Goal: Find contact information: Find contact information

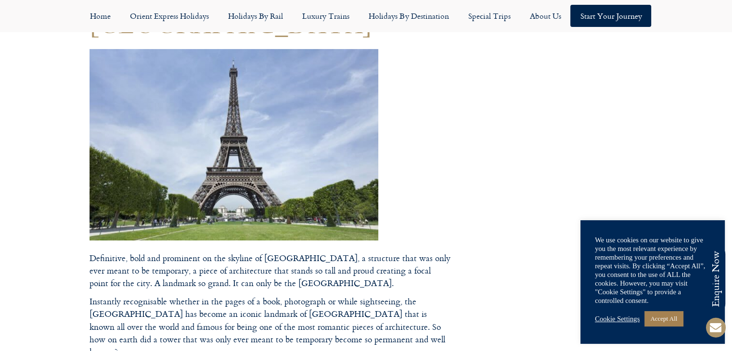
scroll to position [121, 0]
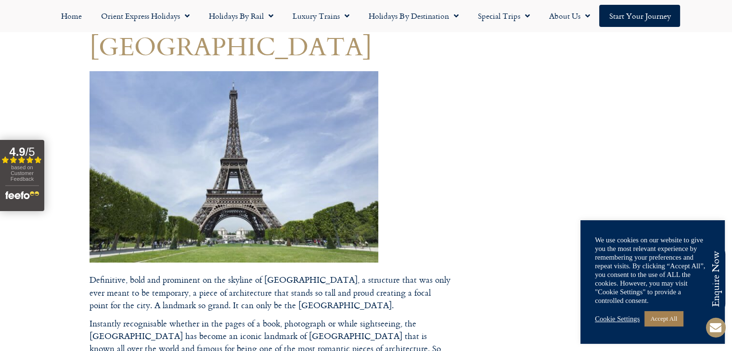
scroll to position [0, 0]
click at [673, 318] on link "Accept All" at bounding box center [663, 318] width 38 height 15
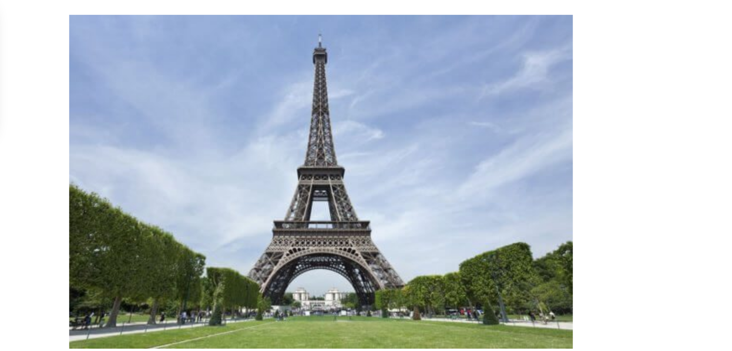
scroll to position [50, 0]
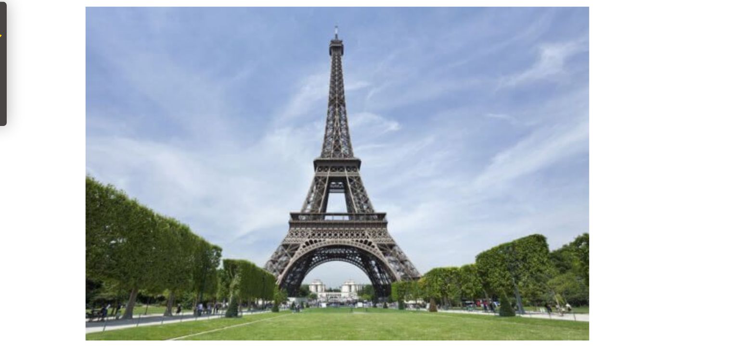
scroll to position [49, 0]
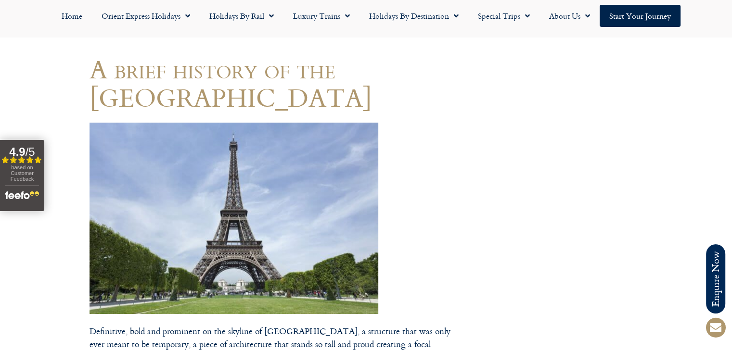
scroll to position [67, 0]
